Goal: Information Seeking & Learning: Learn about a topic

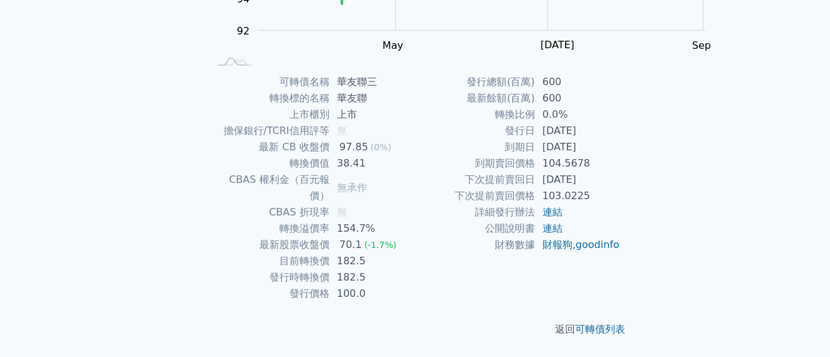
scroll to position [292, 0]
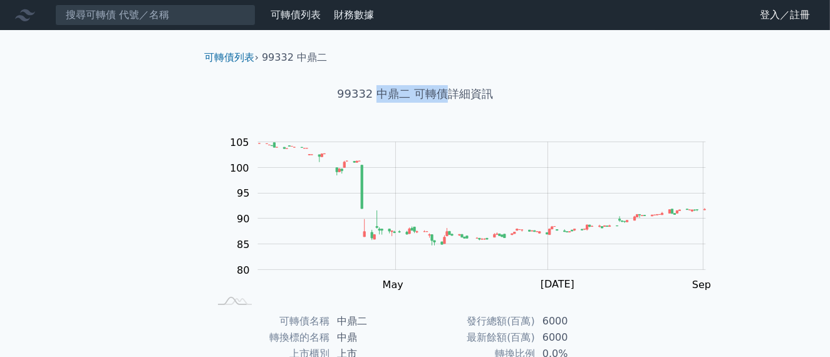
drag, startPoint x: 365, startPoint y: 110, endPoint x: 453, endPoint y: 114, distance: 88.4
click at [453, 103] on h1 "99332 中鼎二 可轉債詳細資訊" at bounding box center [415, 94] width 441 height 18
